Goal: Information Seeking & Learning: Find specific fact

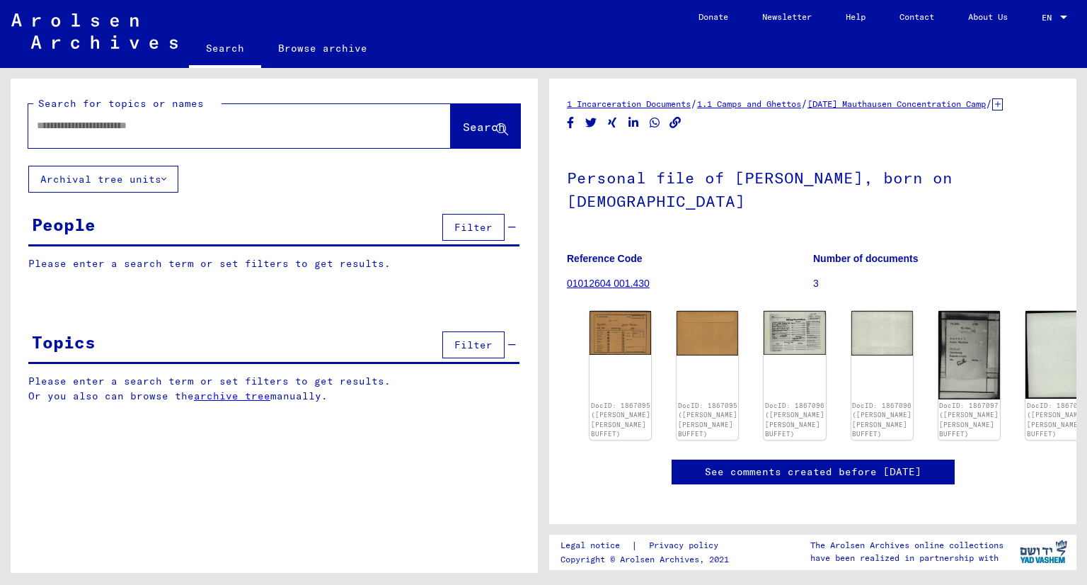
type input "*******"
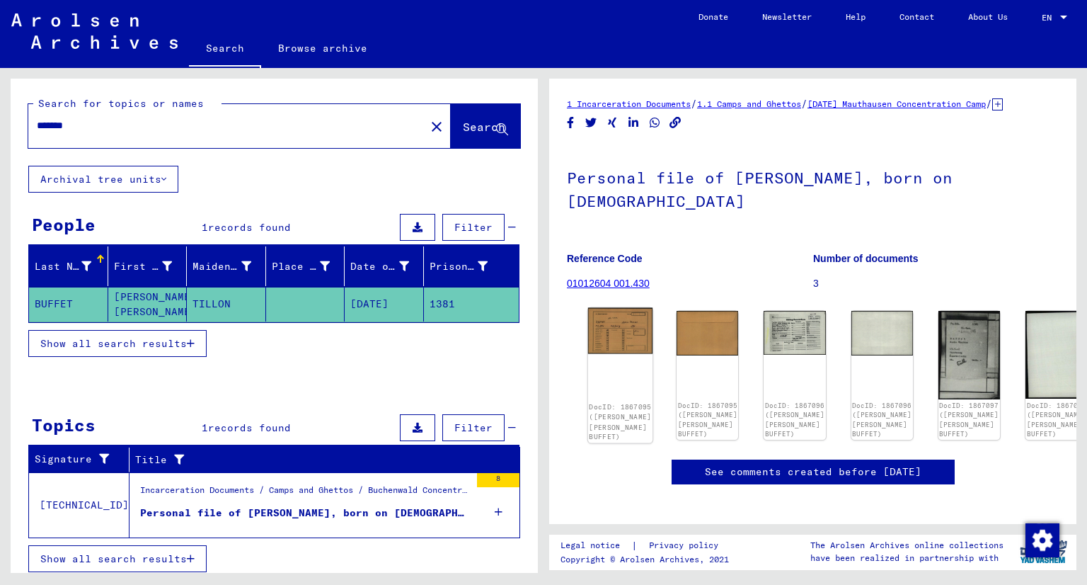
click at [605, 354] on img at bounding box center [620, 331] width 65 height 46
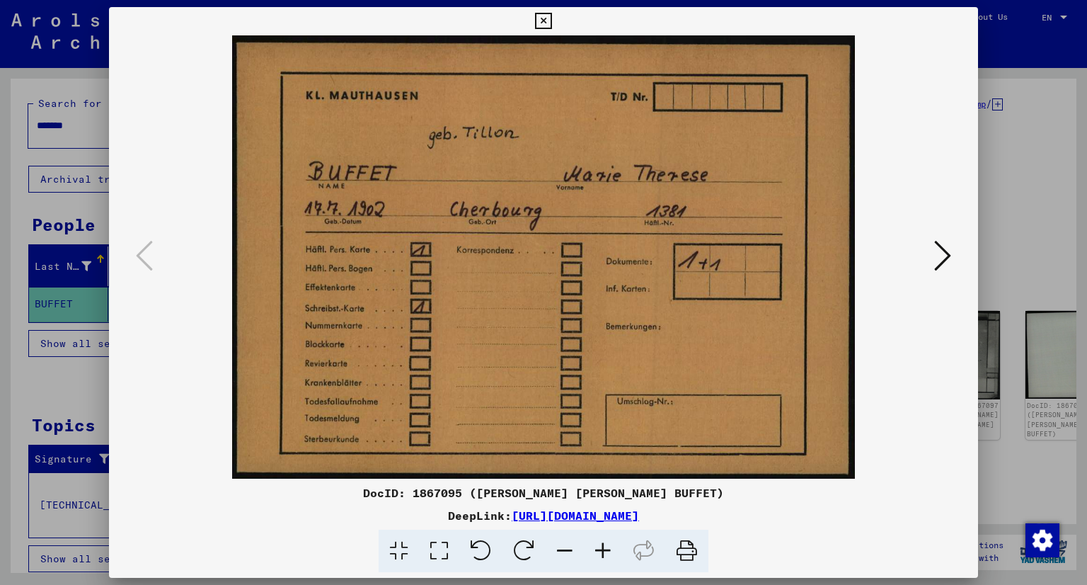
click at [949, 249] on icon at bounding box center [942, 256] width 17 height 34
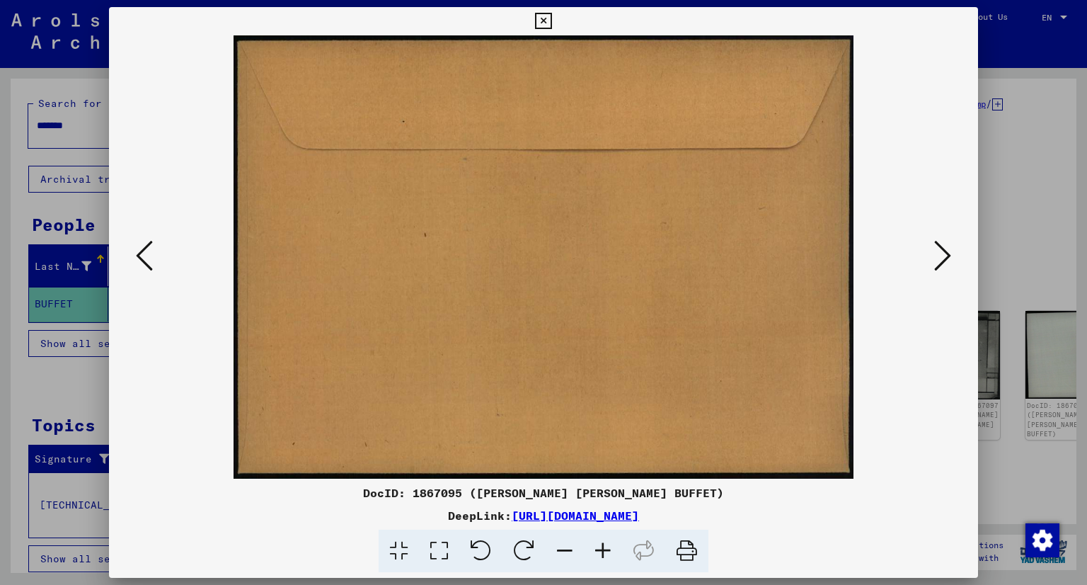
click at [949, 249] on icon at bounding box center [942, 256] width 17 height 34
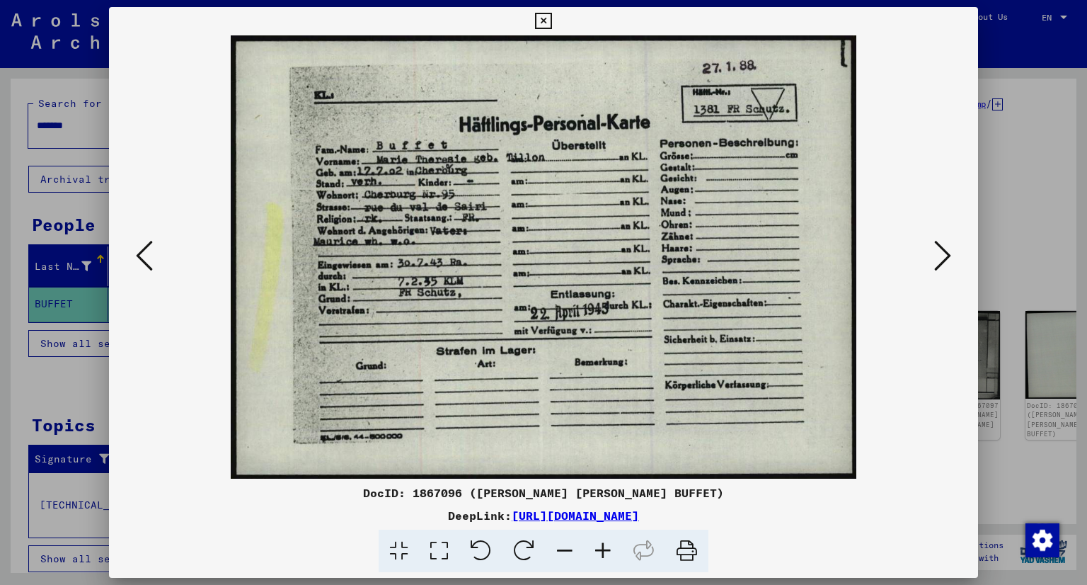
click at [949, 249] on icon at bounding box center [942, 256] width 17 height 34
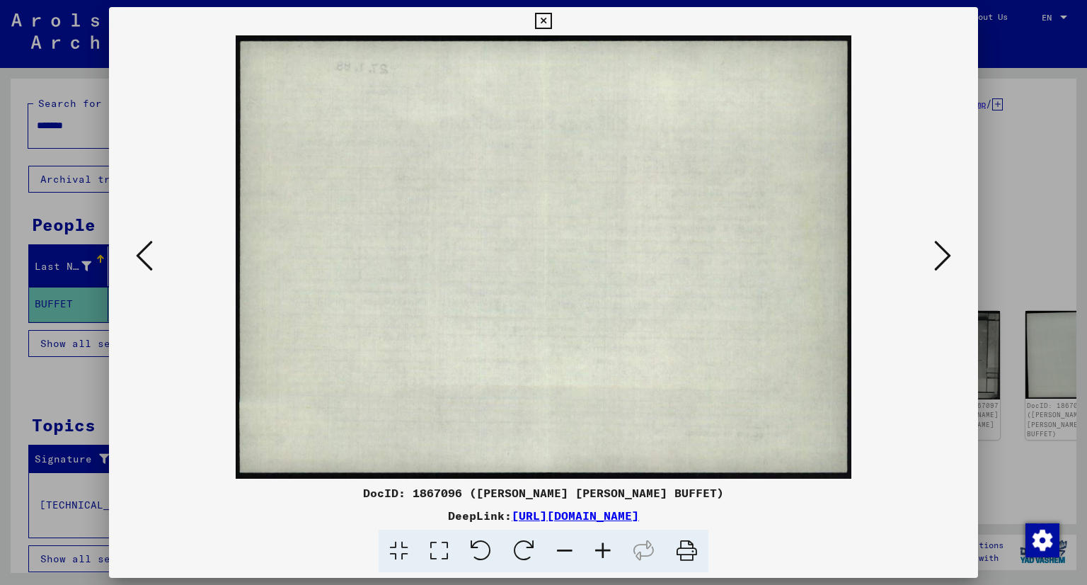
click at [949, 249] on icon at bounding box center [942, 256] width 17 height 34
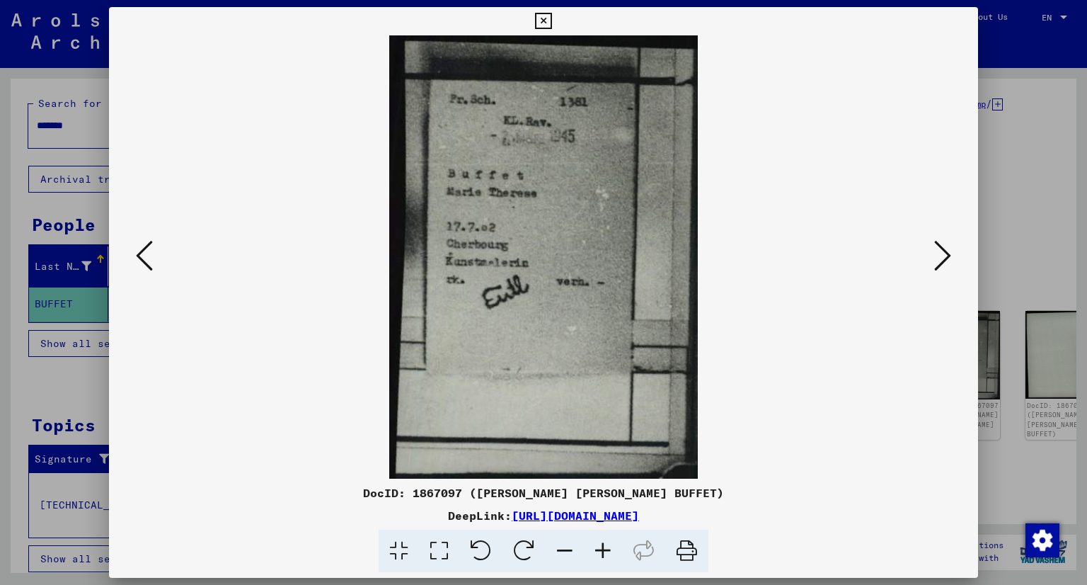
click at [949, 249] on icon at bounding box center [942, 256] width 17 height 34
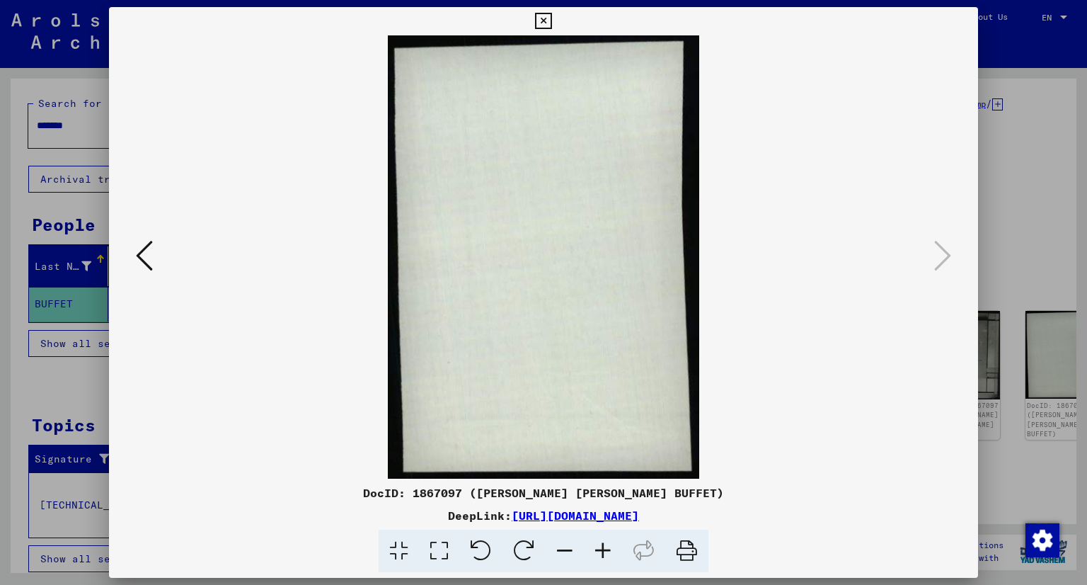
click at [981, 230] on div at bounding box center [543, 292] width 1087 height 585
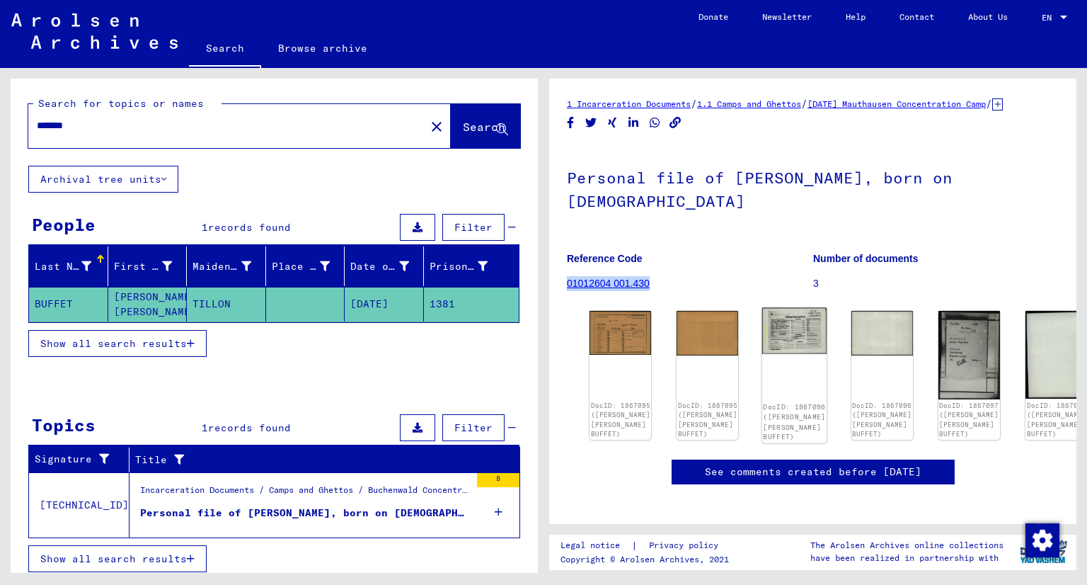
drag, startPoint x: 779, startPoint y: 266, endPoint x: 743, endPoint y: 370, distance: 110.4
click at [743, 370] on div "1 Incarceration Documents / 1.1 Camps and Ghettos / [DATE] Mauthausen Concentra…" at bounding box center [813, 394] width 492 height 596
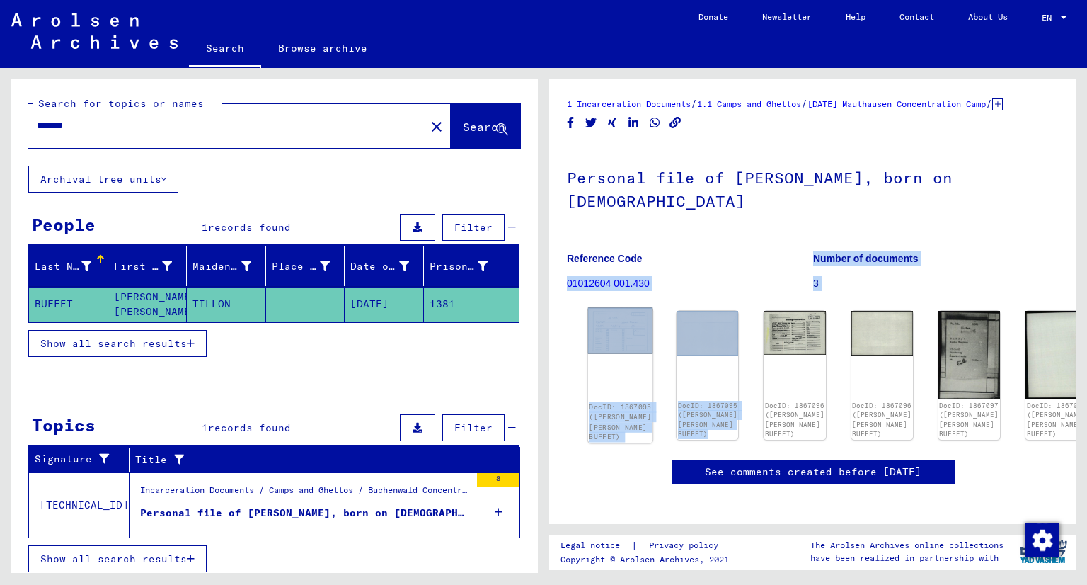
click at [608, 393] on div "DocID: 1867095 ([PERSON_NAME] [PERSON_NAME] BUFFET)" at bounding box center [620, 375] width 65 height 135
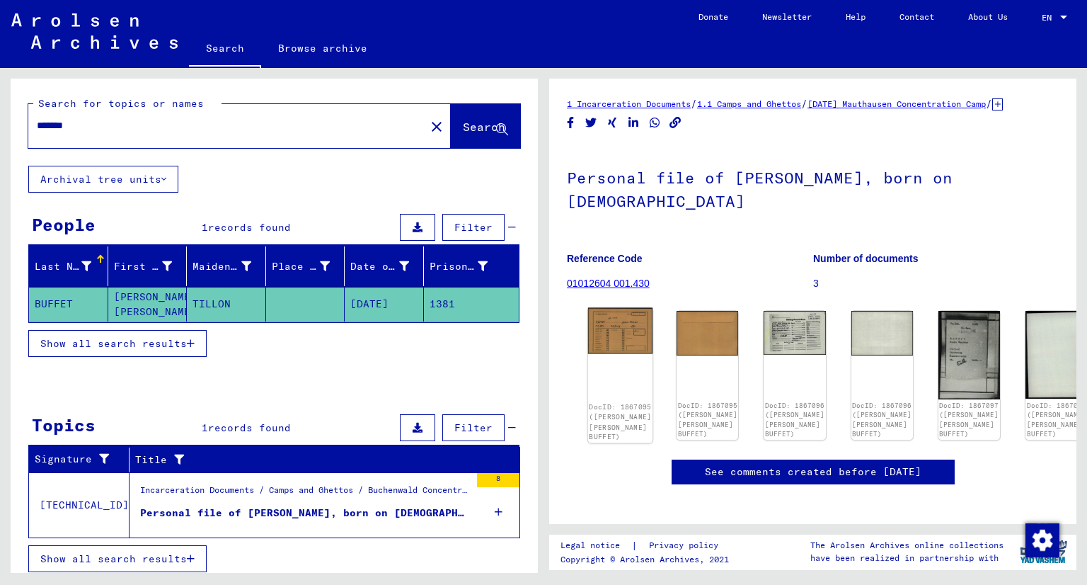
click at [606, 328] on img at bounding box center [620, 331] width 65 height 46
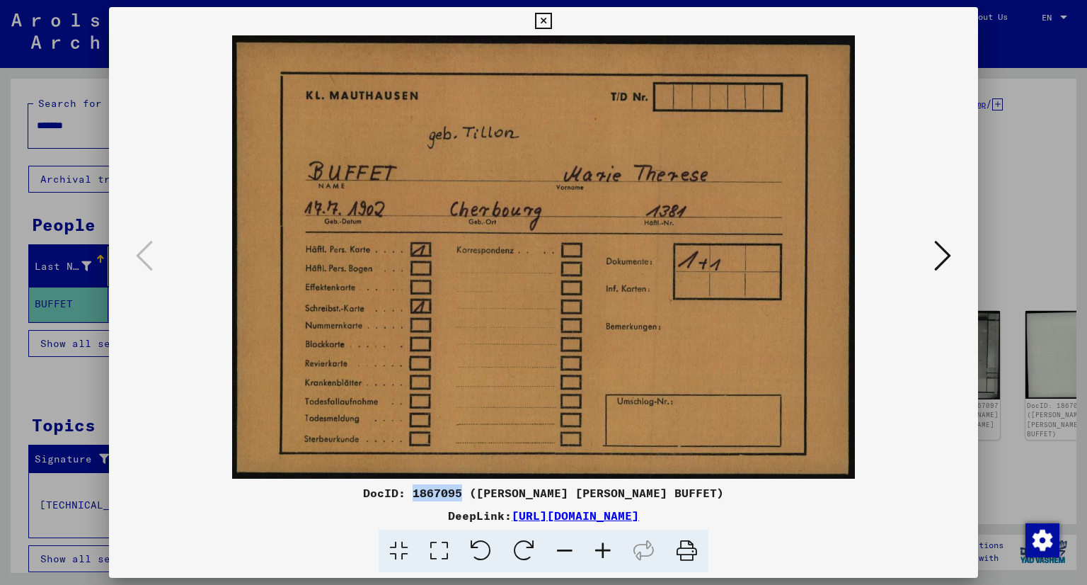
drag, startPoint x: 463, startPoint y: 493, endPoint x: 513, endPoint y: 492, distance: 49.6
click at [513, 492] on div "DocID: 1867095 ([PERSON_NAME] [PERSON_NAME] BUFFET)" at bounding box center [544, 492] width 870 height 17
copy div "1867095"
click at [1035, 162] on div at bounding box center [543, 292] width 1087 height 585
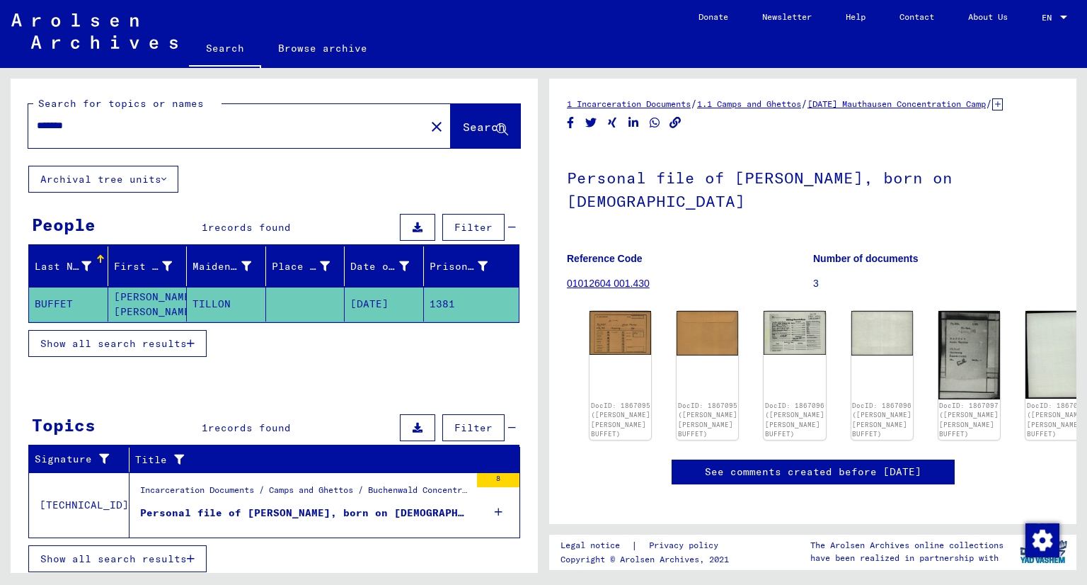
click at [993, 110] on icon at bounding box center [998, 104] width 11 height 12
